Goal: Information Seeking & Learning: Learn about a topic

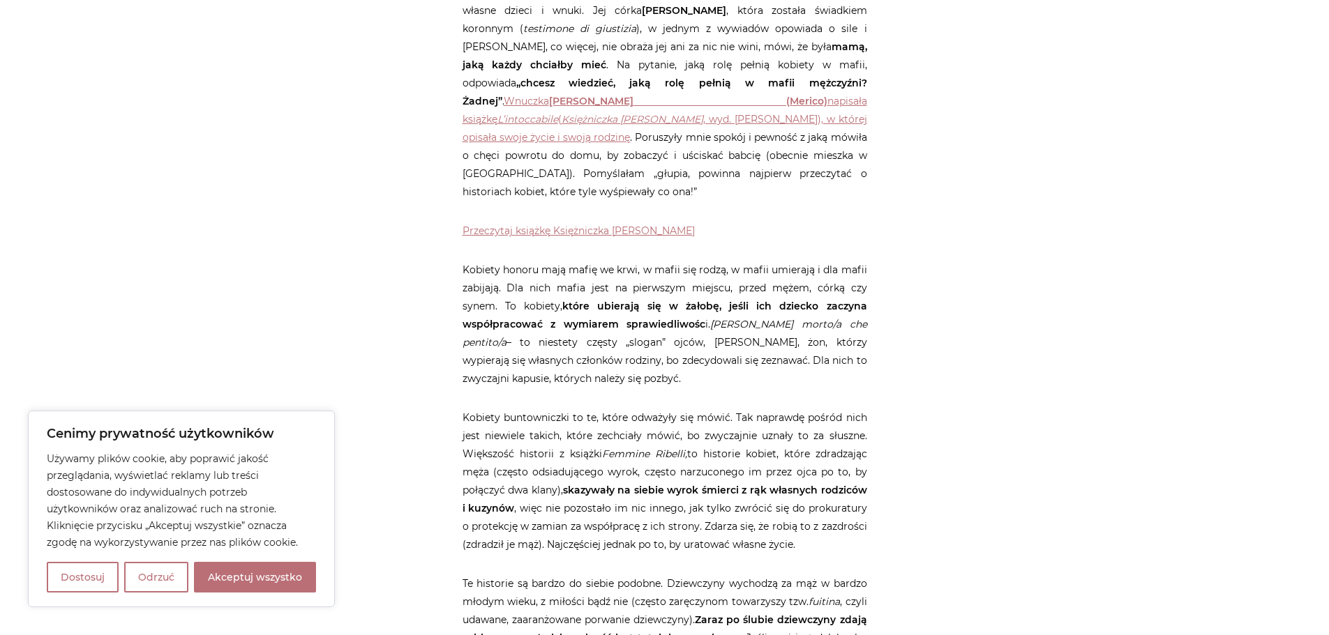
scroll to position [1395, 0]
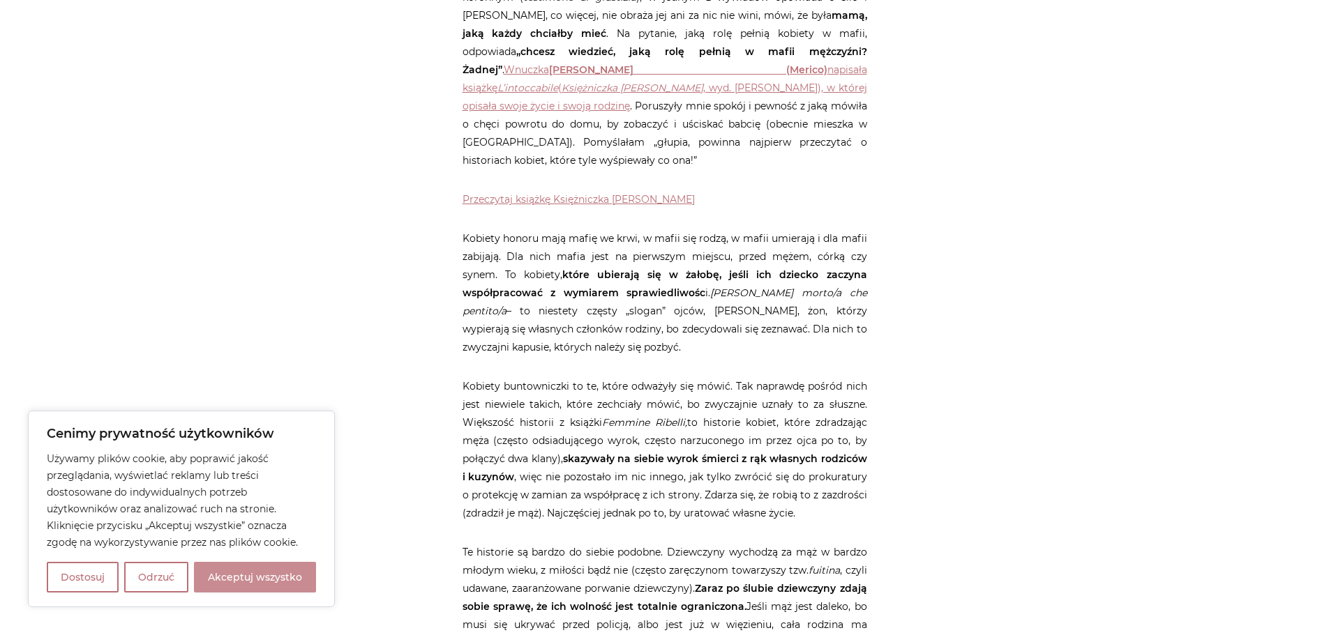
click at [221, 586] on button "Akceptuj wszystko" at bounding box center [255, 577] width 122 height 31
checkbox input "true"
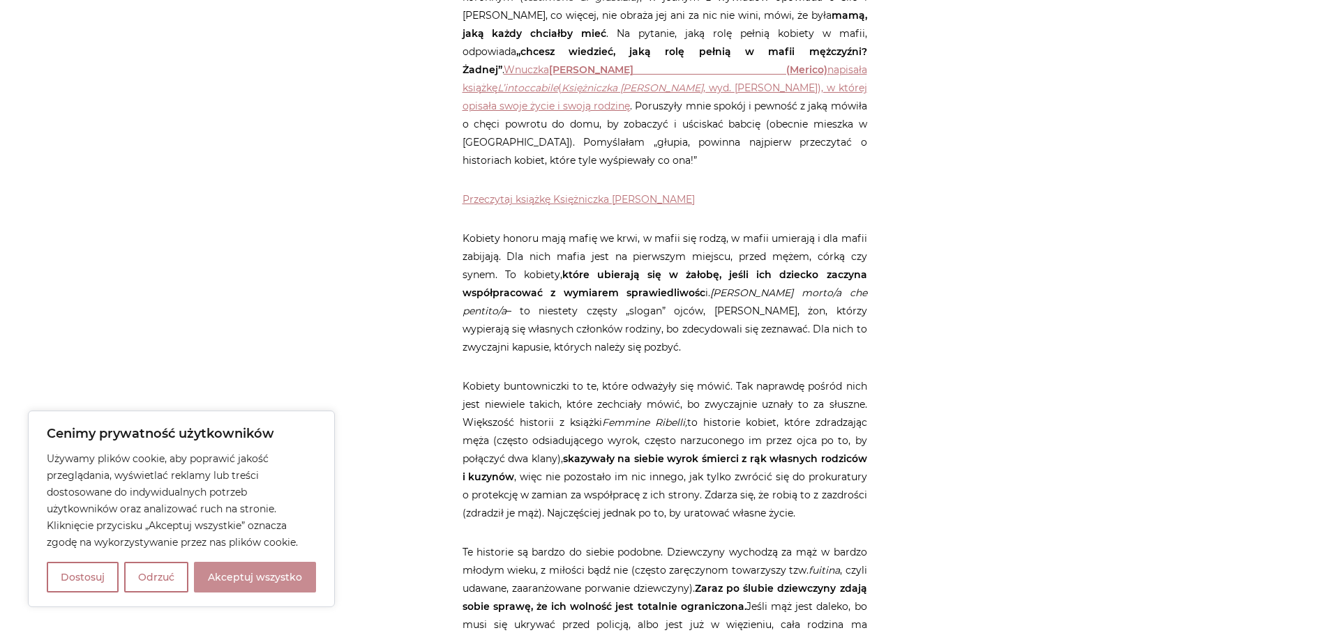
checkbox input "true"
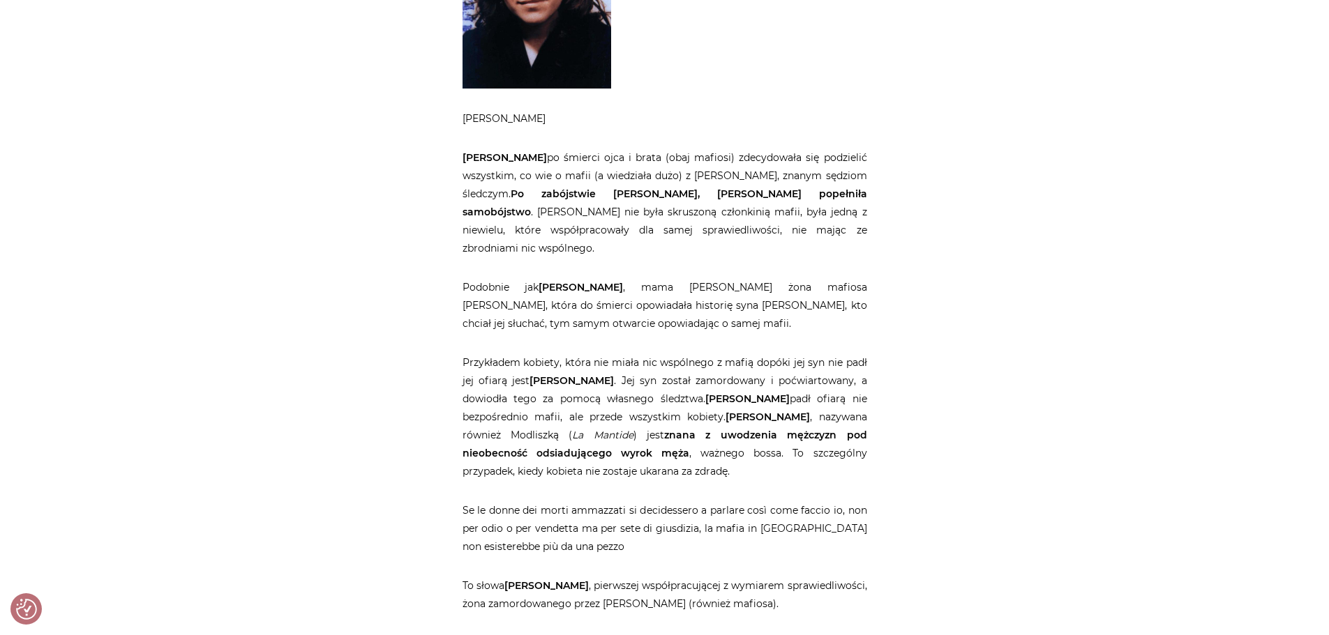
scroll to position [3627, 0]
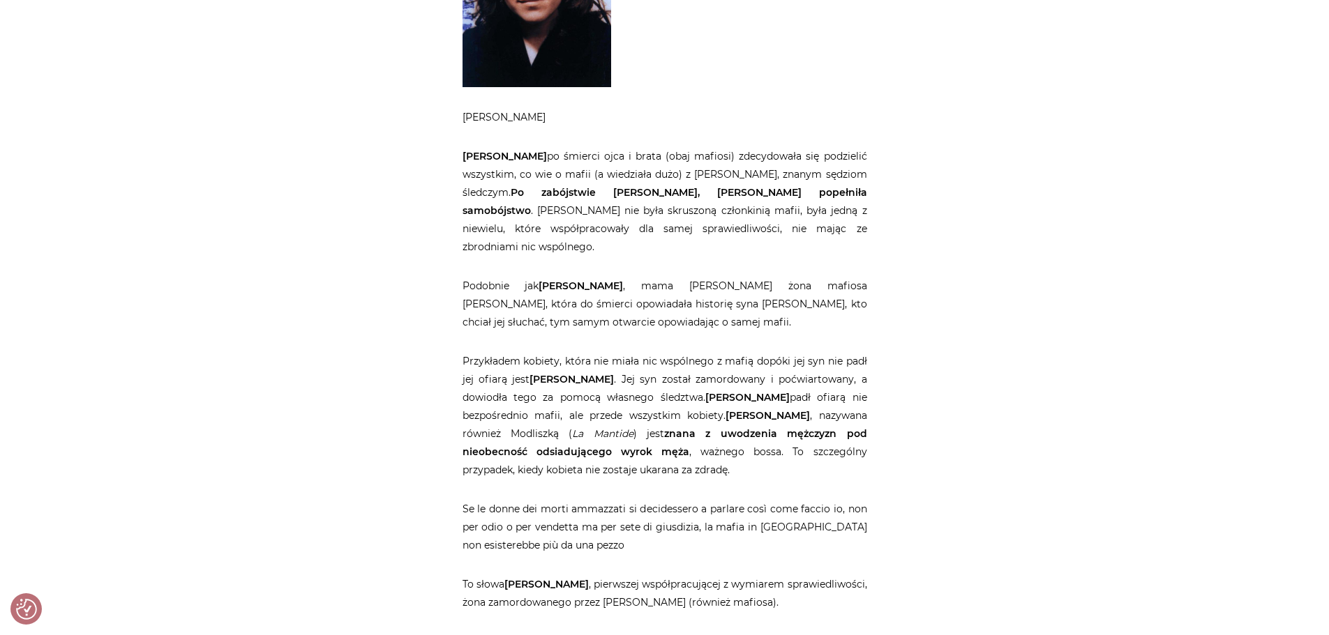
click at [768, 277] on p "Podobnie jak [PERSON_NAME] , mama [PERSON_NAME] żona mafiosa [PERSON_NAME], któ…" at bounding box center [664, 304] width 405 height 54
click at [772, 158] on p "[PERSON_NAME] po śmierci ojca i brata (obaj mafiosi) zdecydowała się podzielić …" at bounding box center [664, 201] width 405 height 109
click at [783, 157] on p "[PERSON_NAME] po śmierci ojca i brata (obaj mafiosi) zdecydowała się podzielić …" at bounding box center [664, 201] width 405 height 109
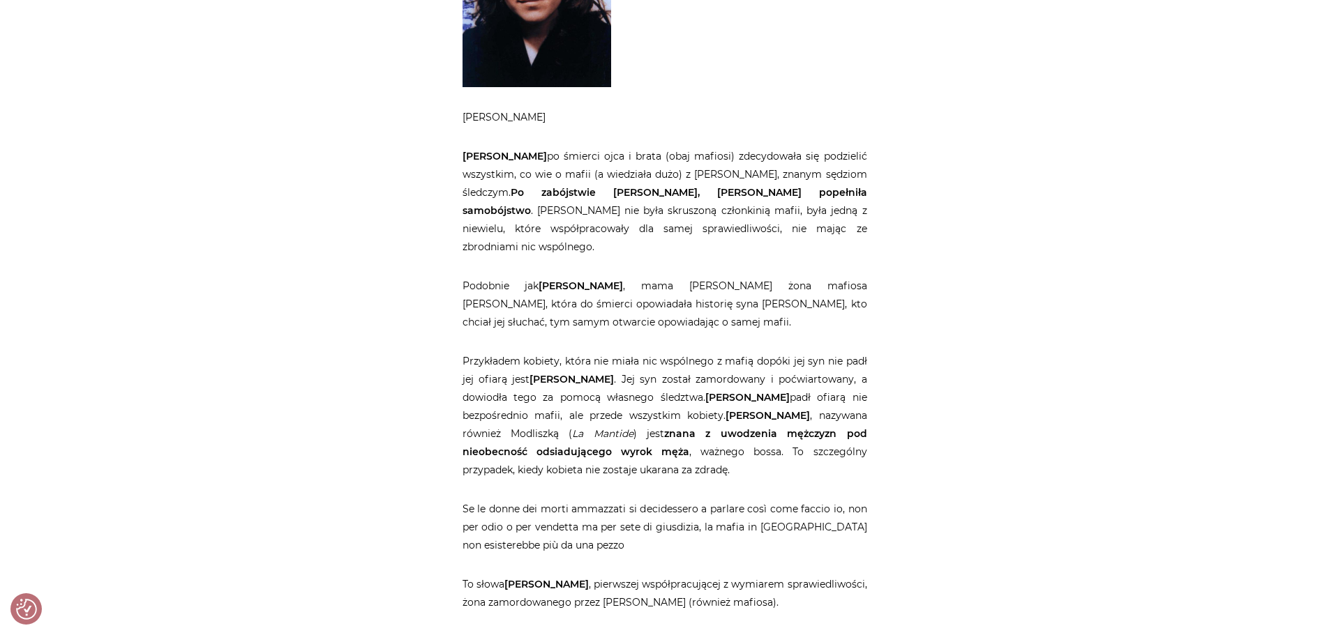
drag, startPoint x: 1023, startPoint y: 198, endPoint x: 1000, endPoint y: 185, distance: 26.6
drag, startPoint x: 1129, startPoint y: 400, endPoint x: 1135, endPoint y: 419, distance: 19.9
